Goal: Navigation & Orientation: Go to known website

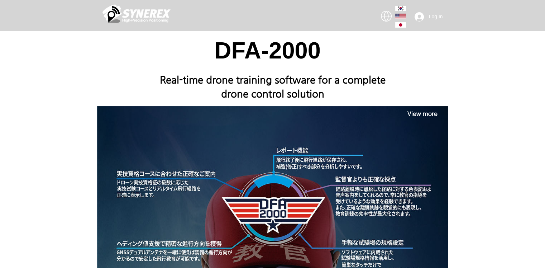
click at [384, 15] on div "main content" at bounding box center [394, 17] width 32 height 29
click at [400, 15] on icon "main content" at bounding box center [400, 16] width 11 height 5
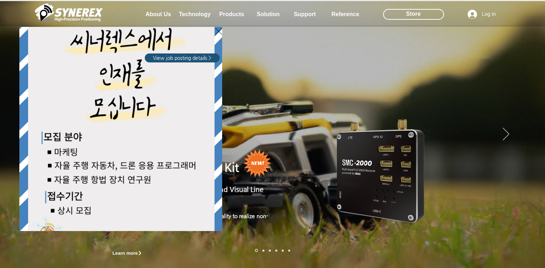
click at [220, 30] on icon "Back to site" at bounding box center [218, 31] width 7 height 9
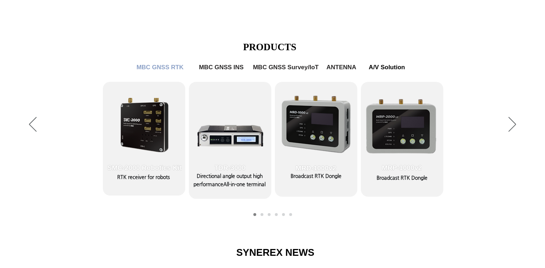
scroll to position [287, 0]
